Goal: Task Accomplishment & Management: Complete application form

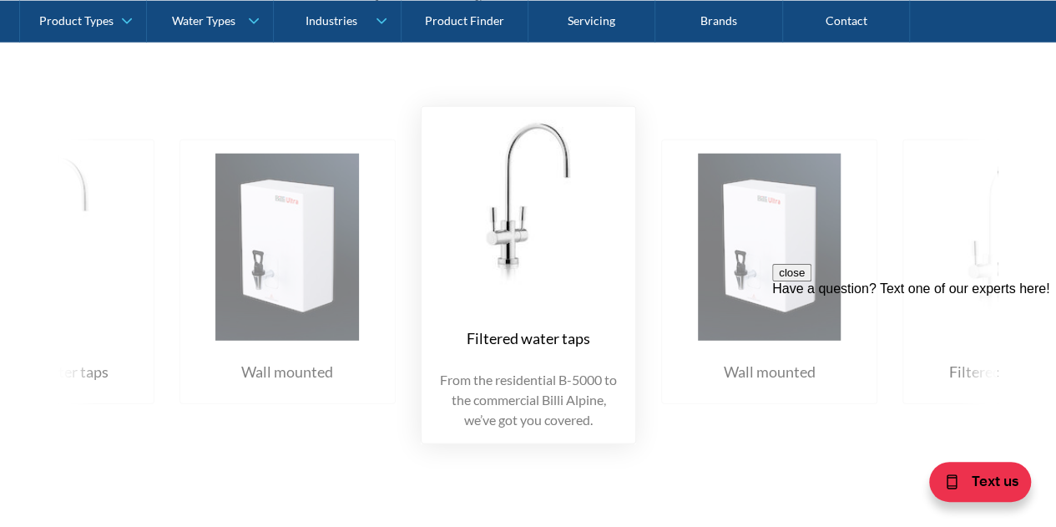
scroll to position [1836, 0]
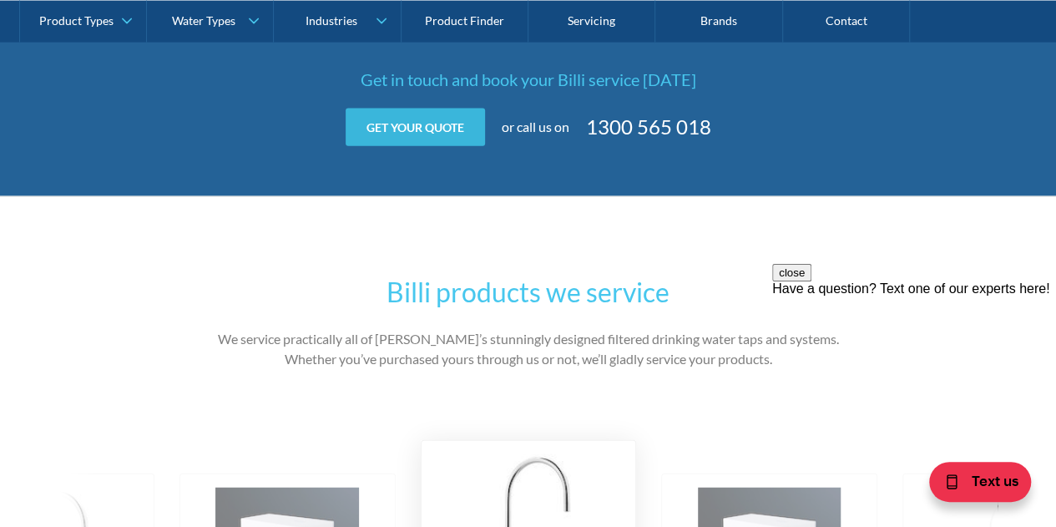
click at [413, 145] on link "Get your quote" at bounding box center [414, 127] width 139 height 38
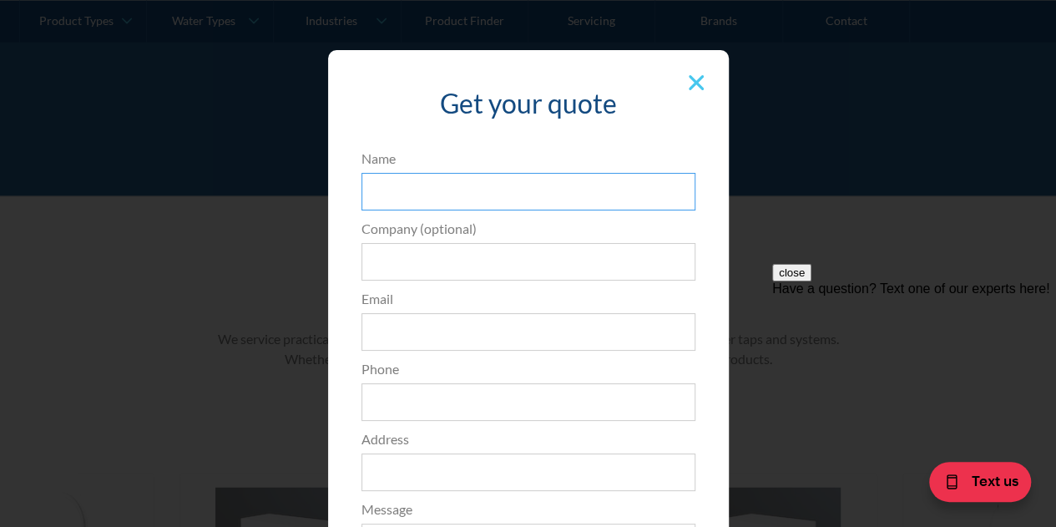
click at [479, 191] on input "Name" at bounding box center [528, 192] width 334 height 38
type input "Hannah Pearson"
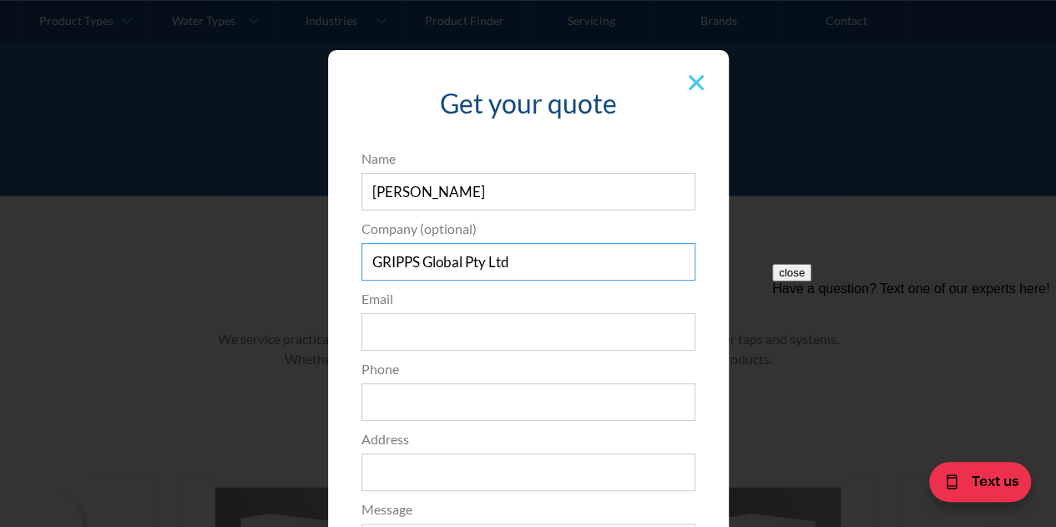
type input "GRIPPS Global Pty Ltd"
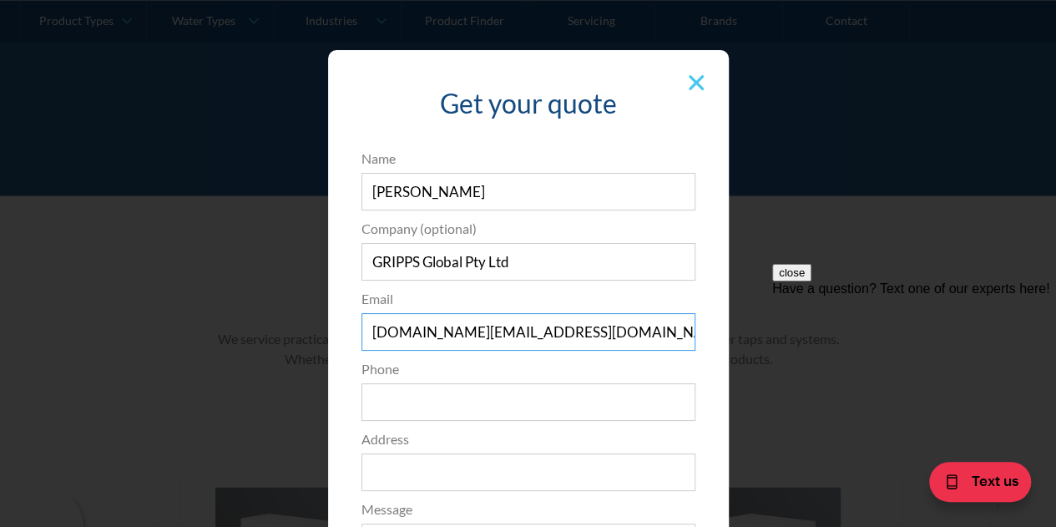
type input "sales.au@gripps.com"
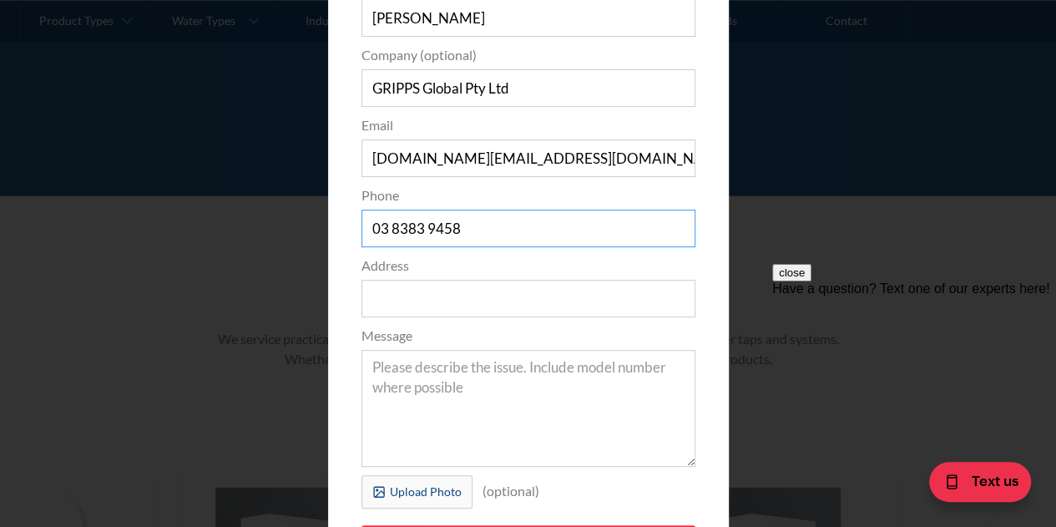
scroll to position [250, 0]
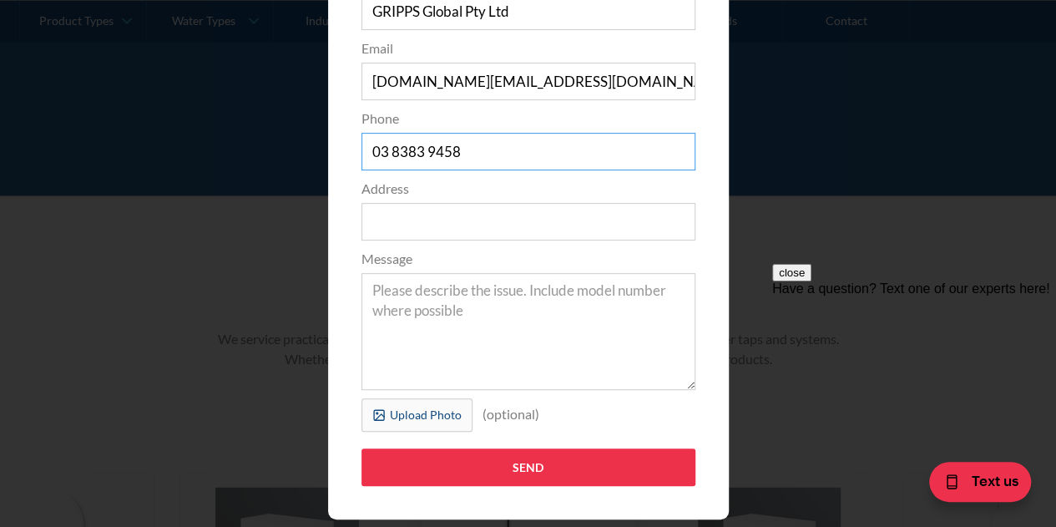
type input "03 8383 9458"
click at [444, 325] on textarea "Message" at bounding box center [528, 331] width 334 height 117
paste textarea "Hello, We recently moved from our previous business address in Tullamarine to o…"
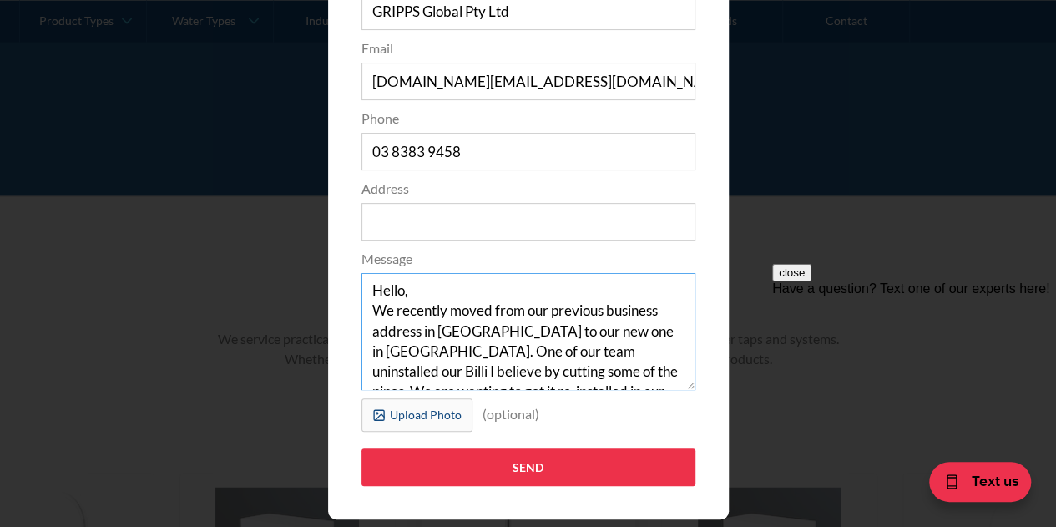
scroll to position [133, 0]
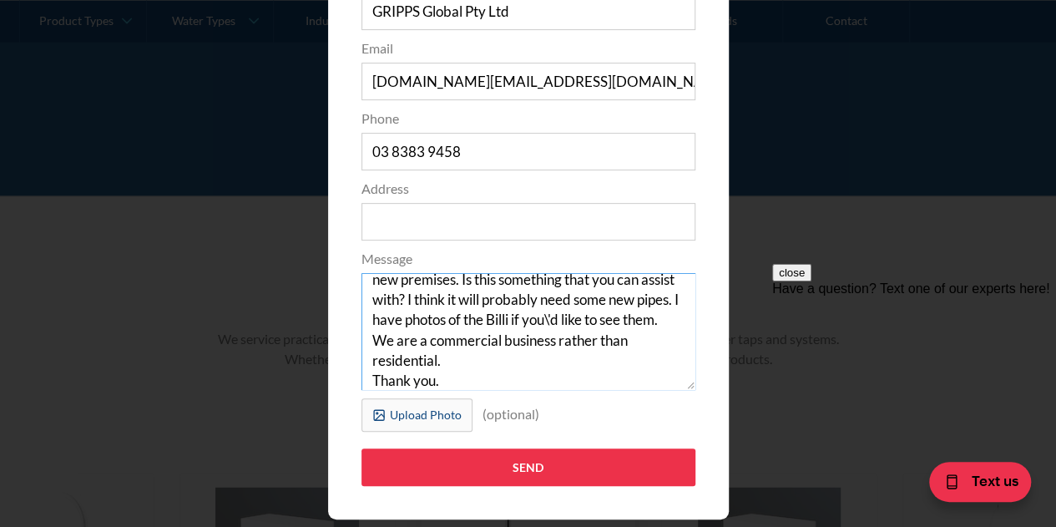
type textarea "Hello, We recently moved from our previous business address in Tullamarine to o…"
click at [431, 214] on input "Address" at bounding box center [528, 222] width 334 height 38
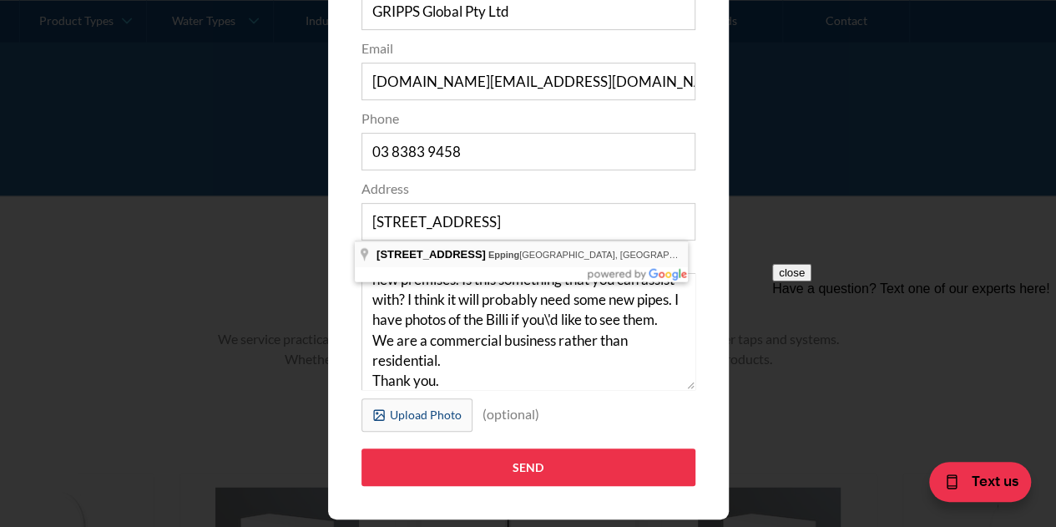
type input "36 Reddish Close, Epping VIC, Australia"
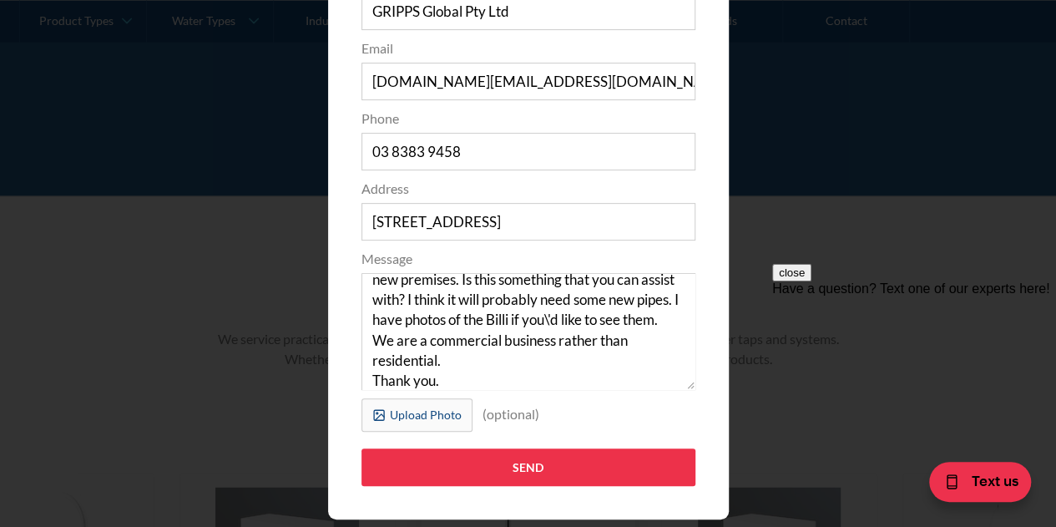
click at [444, 410] on div "Upload Photo" at bounding box center [426, 415] width 72 height 18
type input "Please wait..."
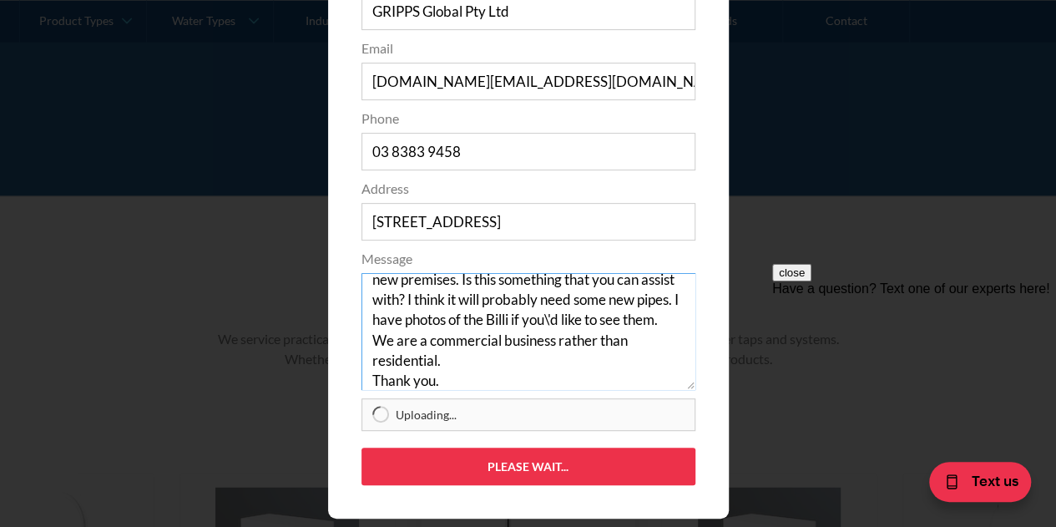
click at [452, 324] on textarea "Hello, We recently moved from our previous business address in Tullamarine to o…" at bounding box center [528, 331] width 334 height 117
drag, startPoint x: 577, startPoint y: 320, endPoint x: 602, endPoint y: 303, distance: 29.4
click at [602, 303] on textarea "Hello, We recently moved from our previous business address in Tullamarine to o…" at bounding box center [528, 331] width 334 height 117
type textarea "Hello, We recently moved from our previous business address in Tullamarine to o…"
type input "Send"
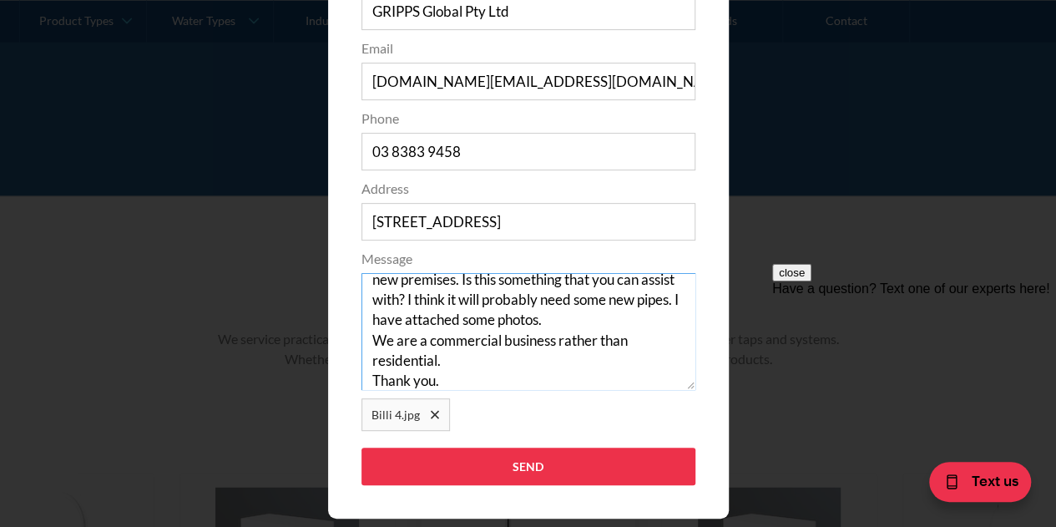
drag, startPoint x: 446, startPoint y: 367, endPoint x: 355, endPoint y: 341, distance: 94.6
click at [361, 341] on textarea "Hello, We recently moved from our previous business address in Tullamarine to o…" at bounding box center [528, 331] width 334 height 117
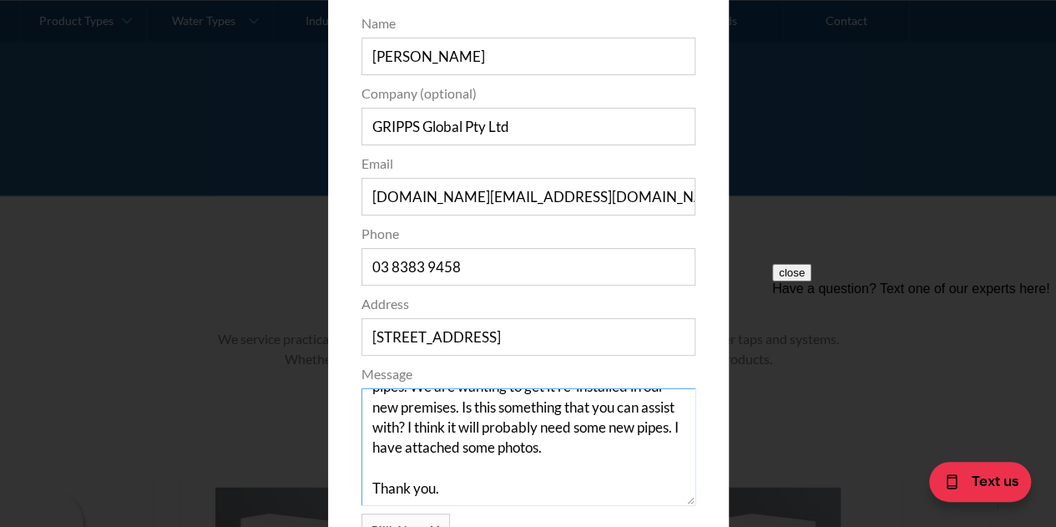
scroll to position [291, 0]
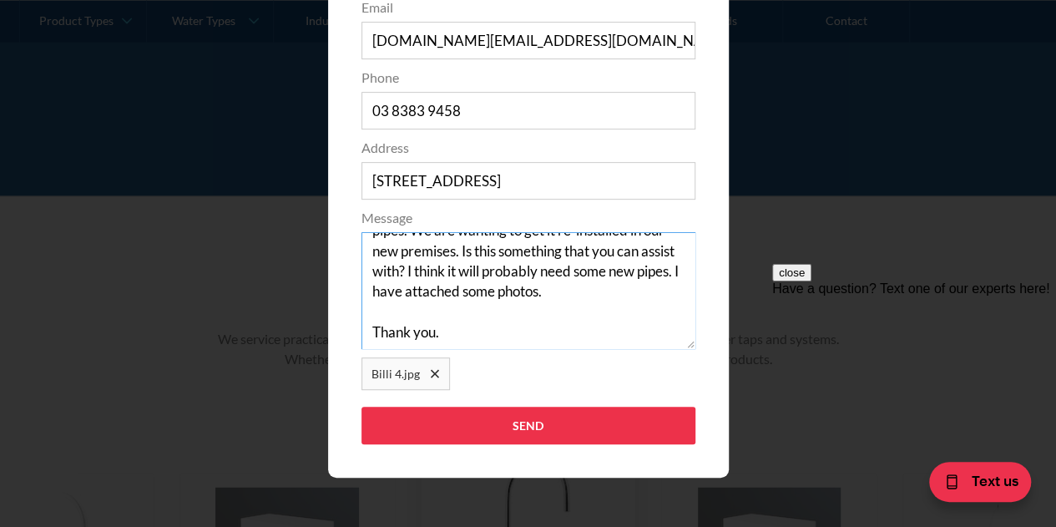
type textarea "Hello, We recently moved from our previous business address in Tullamarine to o…"
click at [431, 376] on div "Remove file" at bounding box center [435, 374] width 8 height 8
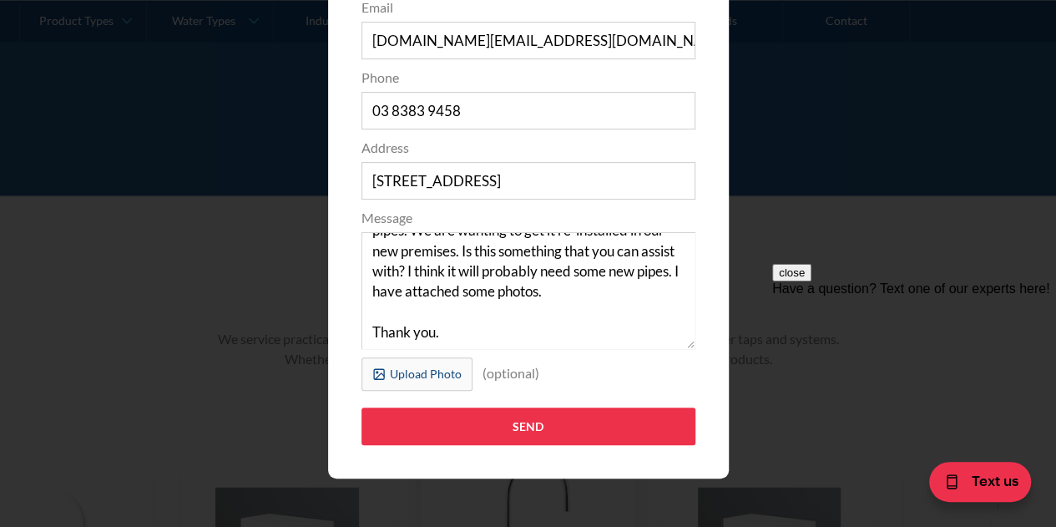
click at [428, 380] on div "Upload Photo" at bounding box center [426, 374] width 72 height 18
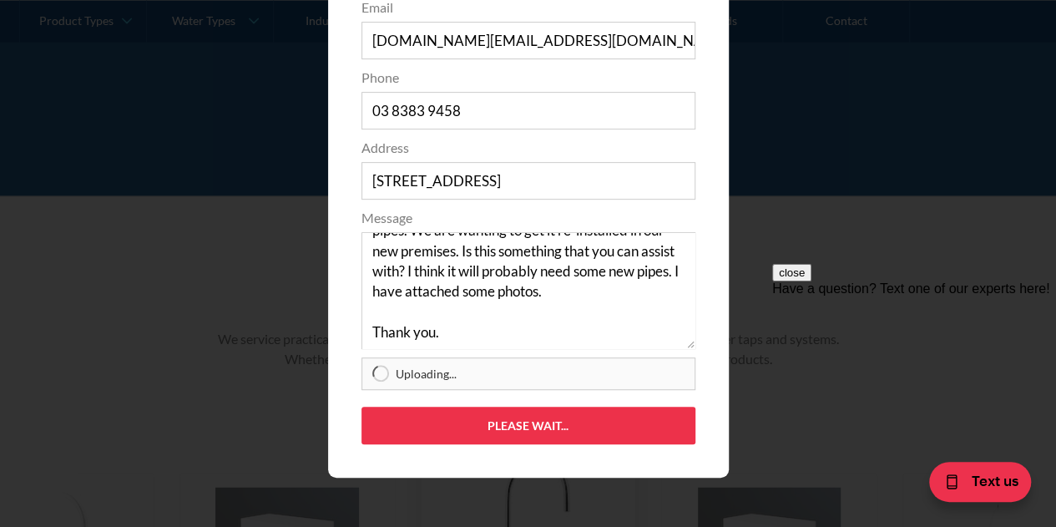
type input "Send"
click at [464, 295] on textarea "Hello, We recently moved from our previous business address in Tullamarine to o…" at bounding box center [528, 290] width 334 height 117
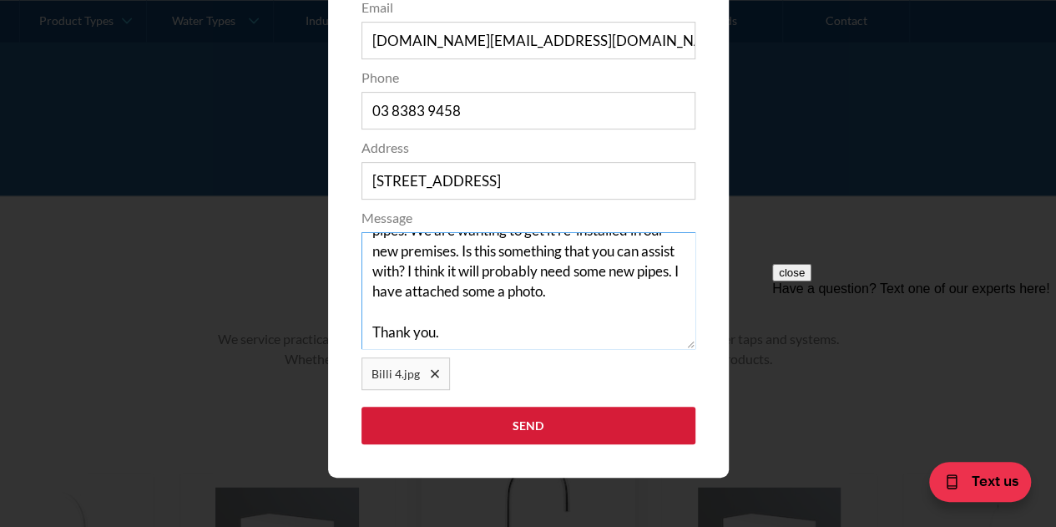
type textarea "Hello, We recently moved from our previous business address in Tullamarine to o…"
click at [493, 420] on input "Send" at bounding box center [528, 425] width 334 height 38
